Goal: Task Accomplishment & Management: Use online tool/utility

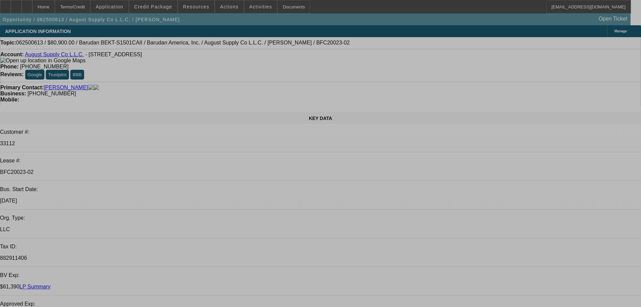
select select "0"
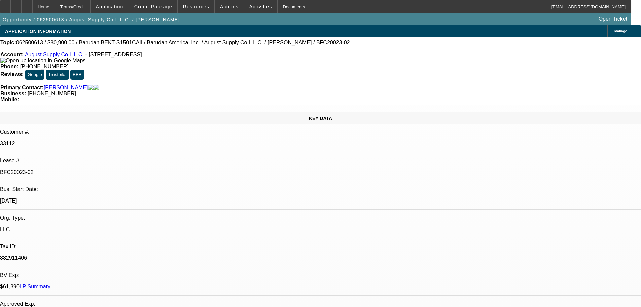
select select "2"
select select "0.1"
select select "4"
select select "0"
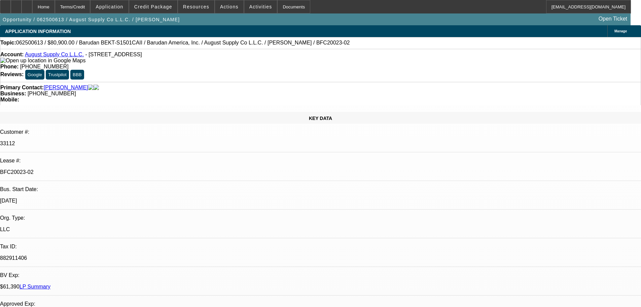
select select "2"
select select "0.1"
select select "4"
select select "0"
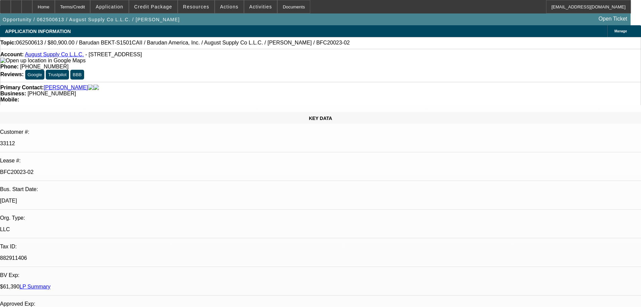
select select "2"
select select "0.1"
select select "4"
select select "0"
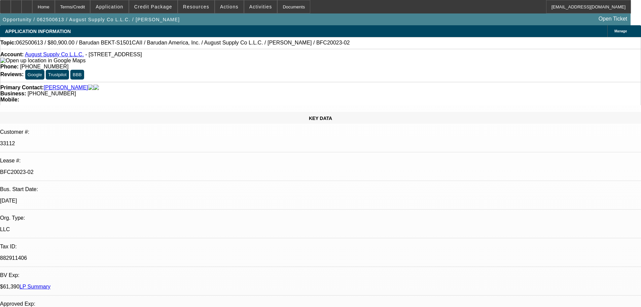
select select "2"
select select "0.1"
select select "4"
click at [278, 3] on div "Documents" at bounding box center [293, 6] width 33 height 13
